Goal: Task Accomplishment & Management: Use online tool/utility

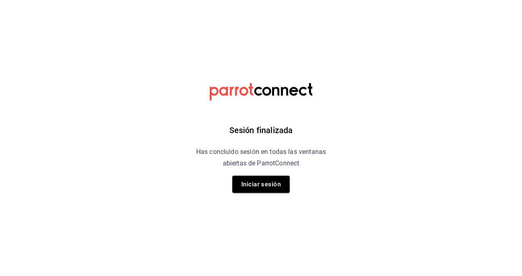
click at [261, 174] on div "Sesión finalizada Has concluido sesión en todas las ventanas abiertas de Parrot…" at bounding box center [260, 138] width 207 height 276
click at [259, 177] on button "Iniciar sesión" at bounding box center [260, 184] width 57 height 17
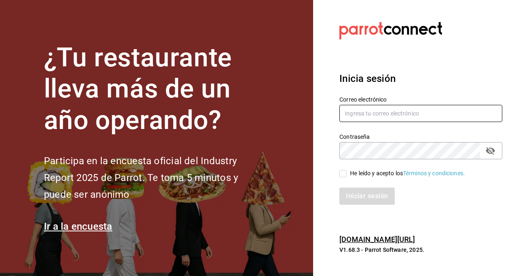
type input "[PERSON_NAME][EMAIL_ADDRESS][PERSON_NAME][DOMAIN_NAME]"
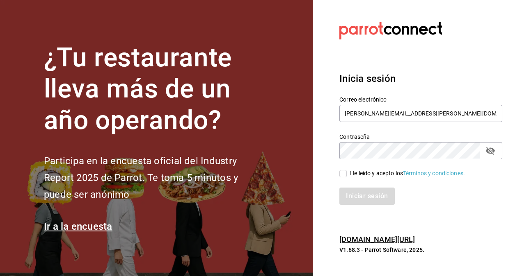
click at [346, 175] on input "He leído y acepto los Términos y condiciones." at bounding box center [342, 173] width 7 height 7
checkbox input "true"
click at [351, 188] on button "Iniciar sesión" at bounding box center [367, 196] width 56 height 17
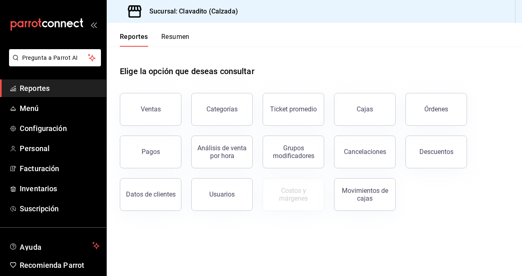
click at [121, 106] on div "Ventas" at bounding box center [145, 104] width 71 height 43
click at [152, 111] on div "Ventas" at bounding box center [151, 109] width 20 height 8
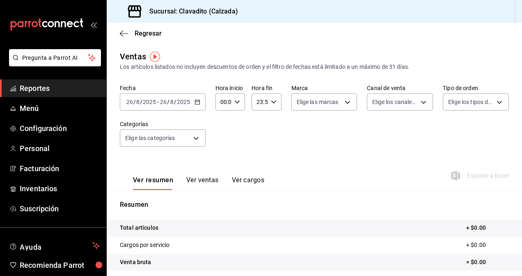
click at [196, 103] on icon "button" at bounding box center [197, 102] width 6 height 6
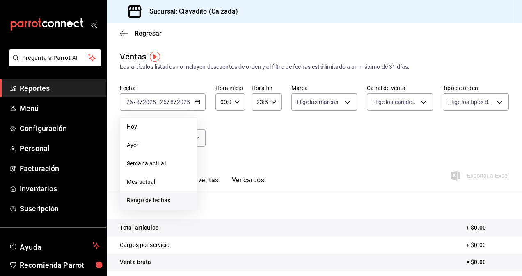
click at [131, 203] on span "Rango de fechas" at bounding box center [159, 200] width 64 height 9
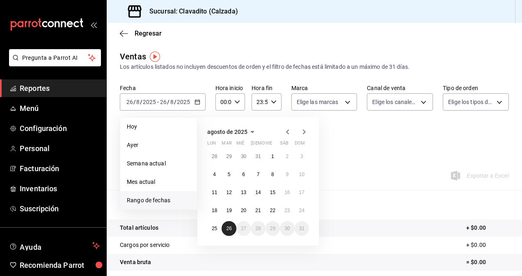
click at [228, 232] on button "26" at bounding box center [228, 228] width 14 height 15
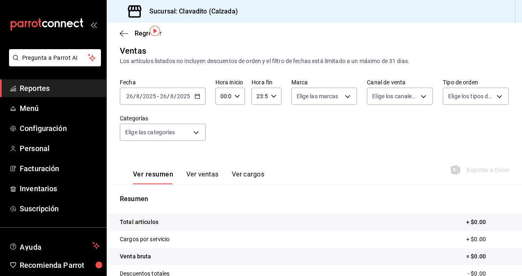
scroll to position [6, 0]
click at [197, 98] on \(Stroke\) "button" at bounding box center [197, 96] width 5 height 5
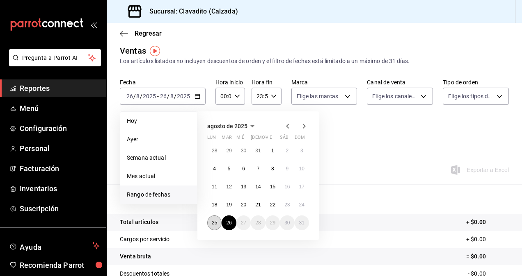
click at [214, 218] on button "25" at bounding box center [214, 223] width 14 height 15
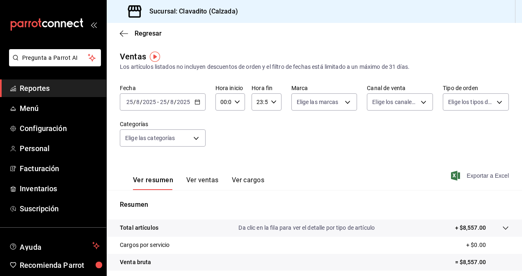
click at [464, 174] on span "Exportar a Excel" at bounding box center [480, 176] width 56 height 10
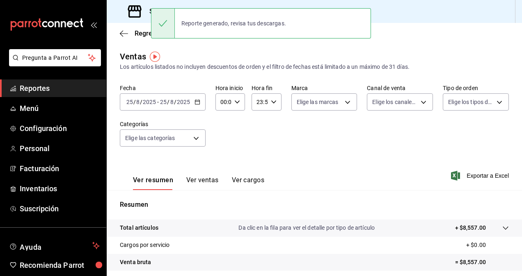
click at [66, 88] on span "Reportes" at bounding box center [60, 88] width 80 height 11
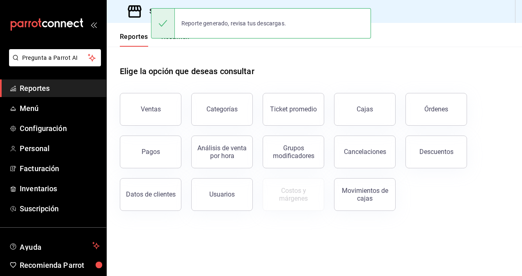
click at [442, 168] on div "Descuentos" at bounding box center [430, 147] width 71 height 43
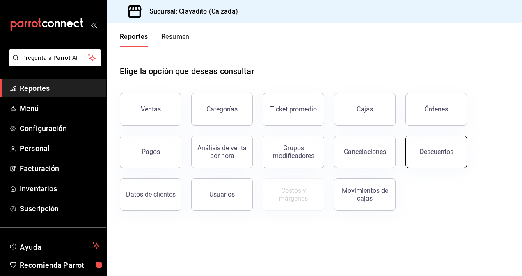
click at [437, 159] on button "Descuentos" at bounding box center [436, 152] width 62 height 33
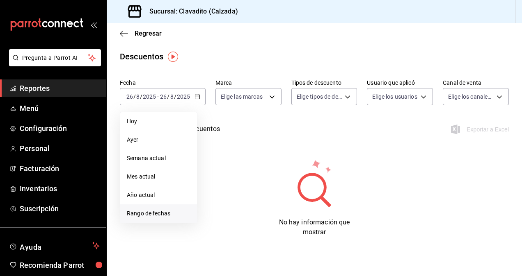
click at [139, 214] on span "Rango de fechas" at bounding box center [159, 214] width 64 height 9
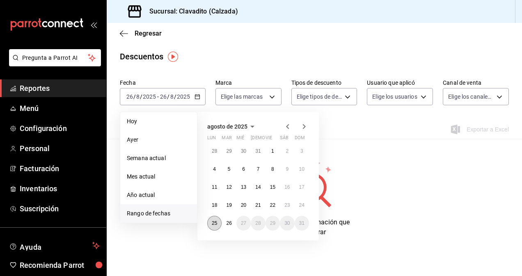
click at [217, 224] on abbr "25" at bounding box center [214, 224] width 5 height 6
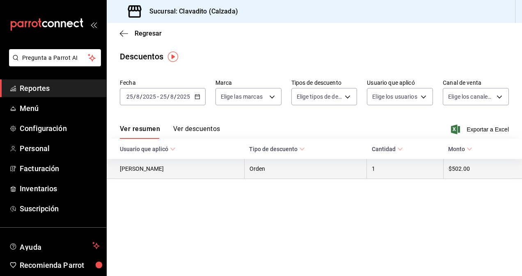
click at [479, 173] on th "$502.00" at bounding box center [482, 169] width 79 height 20
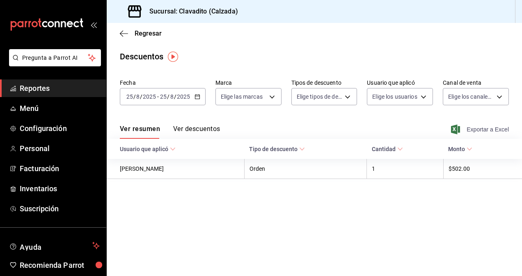
click at [488, 128] on span "Exportar a Excel" at bounding box center [480, 130] width 56 height 10
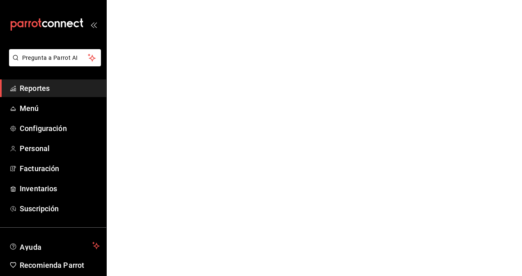
click at [23, 90] on span "Reportes" at bounding box center [60, 88] width 80 height 11
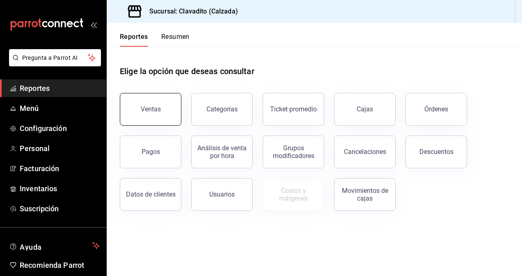
click at [131, 108] on button "Ventas" at bounding box center [151, 109] width 62 height 33
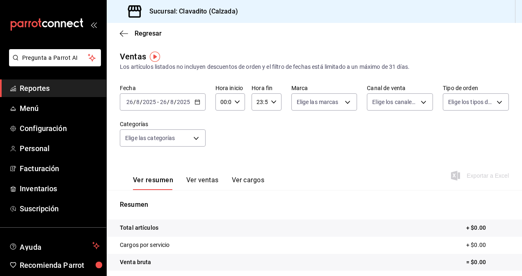
click at [197, 103] on icon "button" at bounding box center [197, 102] width 6 height 6
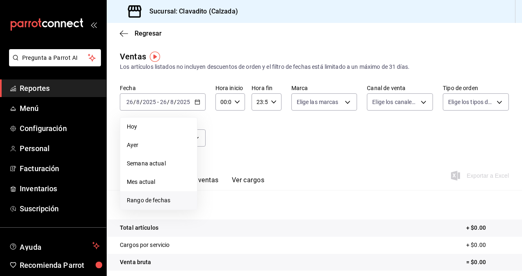
click at [137, 204] on span "Rango de fechas" at bounding box center [159, 200] width 64 height 9
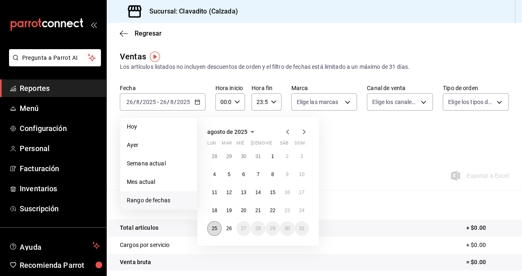
click at [213, 232] on button "25" at bounding box center [214, 228] width 14 height 15
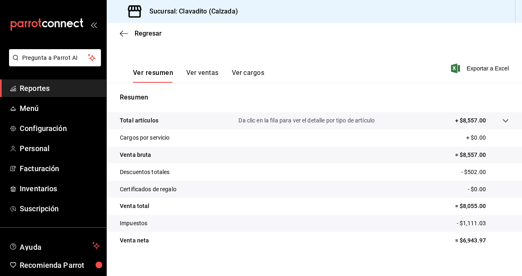
scroll to position [116, 0]
